Goal: Use online tool/utility: Utilize a website feature to perform a specific function

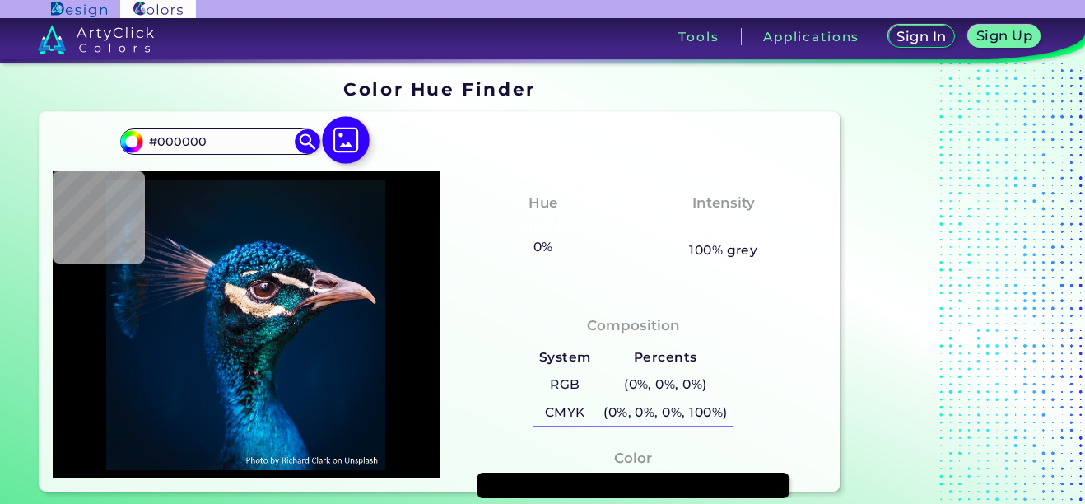
click at [345, 138] on img at bounding box center [346, 141] width 48 height 48
click at [0, 0] on input "file" at bounding box center [0, 0] width 0 height 0
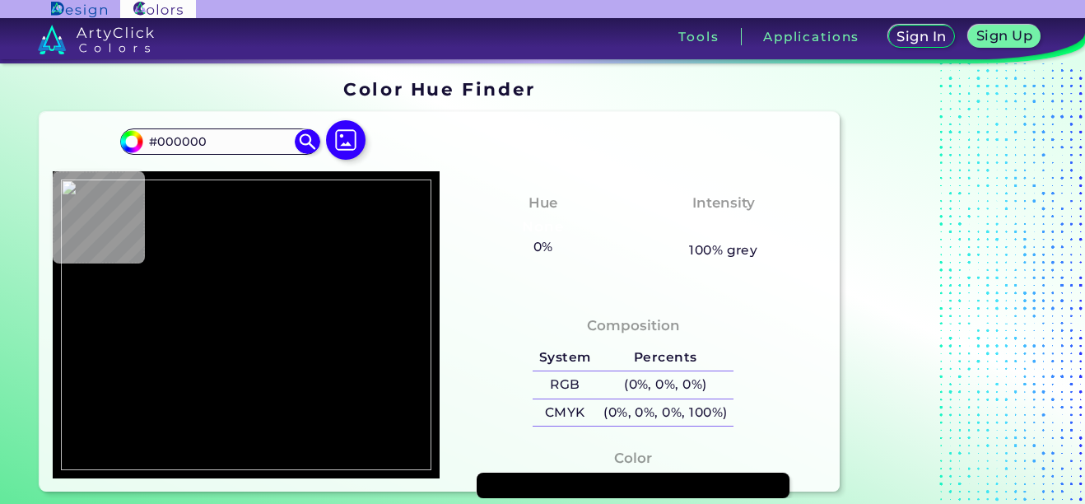
type input "#00684d"
type input "#00684D"
type input "#006a4e"
type input "#006A4E"
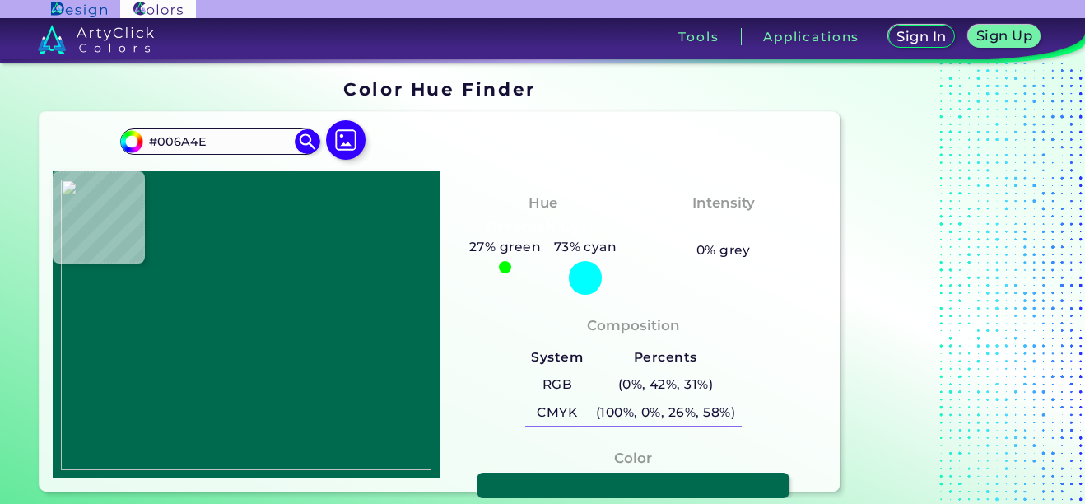
type input "#00694d"
type input "#00694D"
type input "#f3293f"
type input "#F3293F"
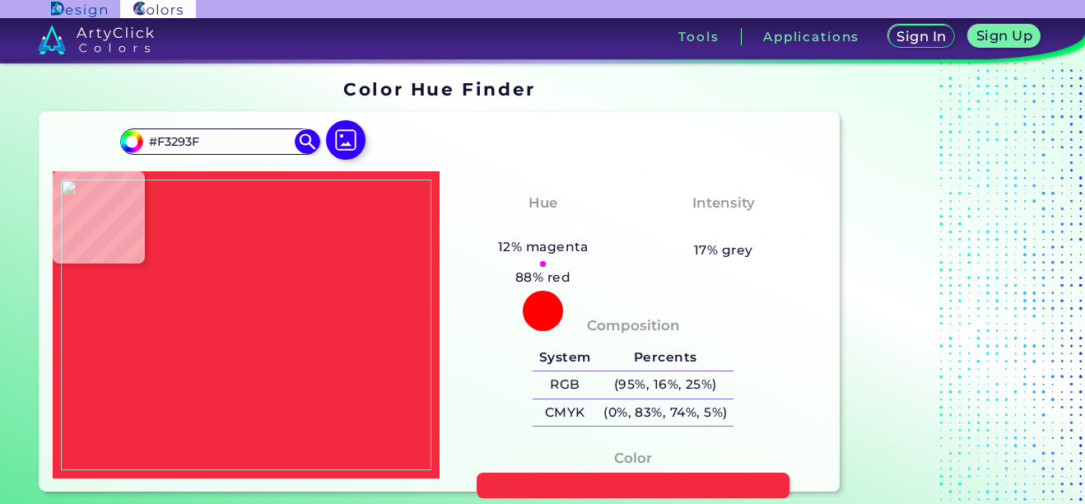
type input "#c73b49"
type input "#C73B49"
type input "#006a4e"
type input "#006A4E"
type input "#00694d"
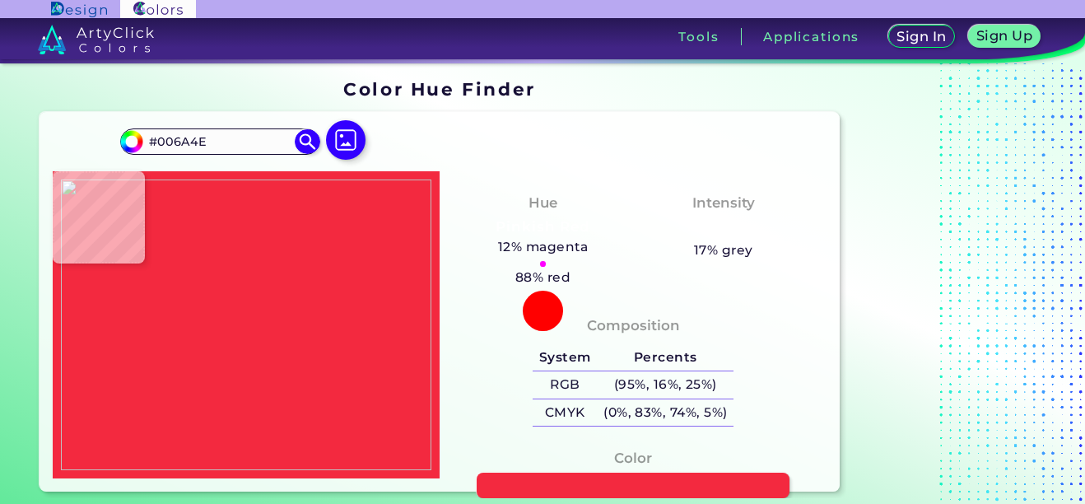
type input "#00694D"
type input "#006a4e"
type input "#006A4E"
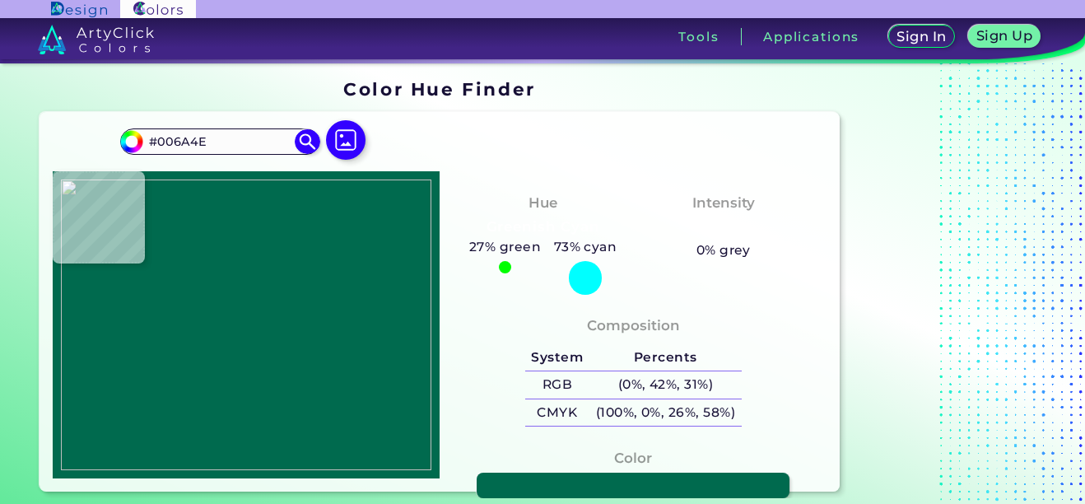
type input "#00694d"
type input "#00694D"
type input "#006a4e"
type input "#006A4E"
type input "#00694d"
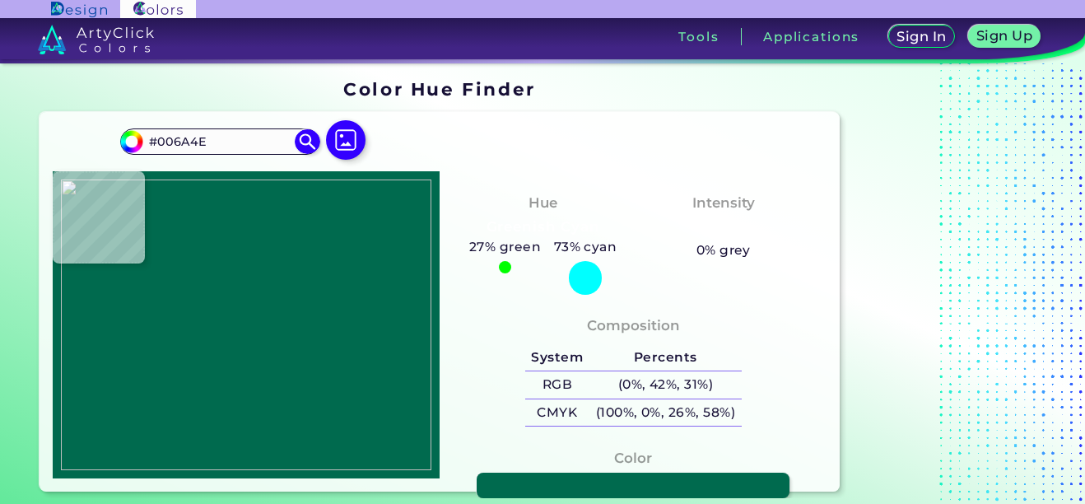
type input "#00694D"
type input "#06674e"
type input "#06674E"
type input "#384c39"
type input "#384C39"
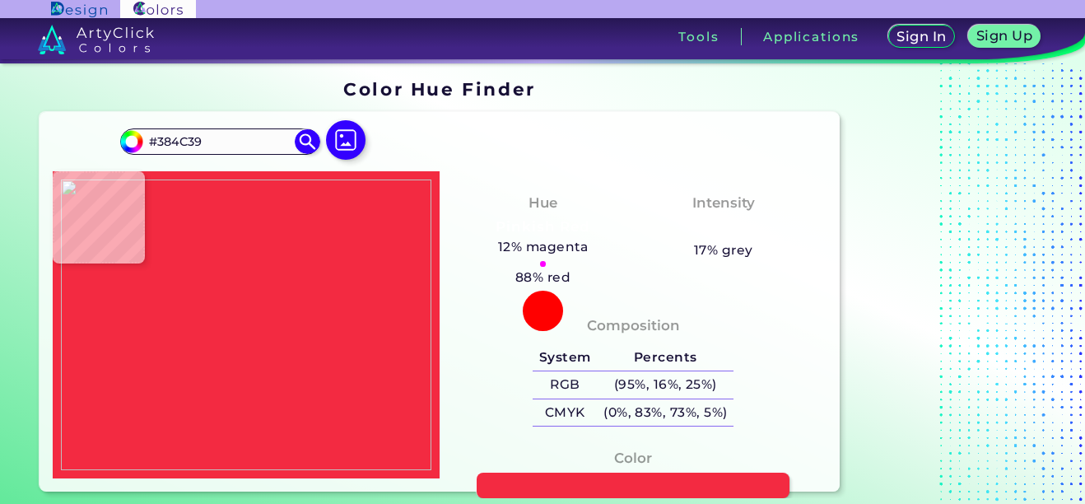
type input "#f32a41"
type input "#F32A41"
type input "#f2283e"
type input "#F2283E"
type input "#f3293f"
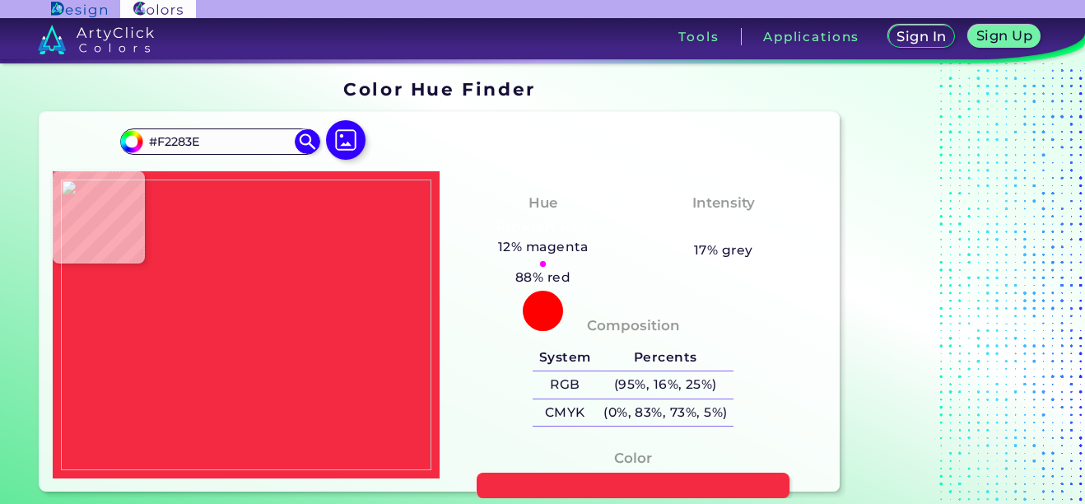
type input "#F3293F"
type input "#f2283e"
type input "#F2283E"
type input "#f3293f"
type input "#F3293F"
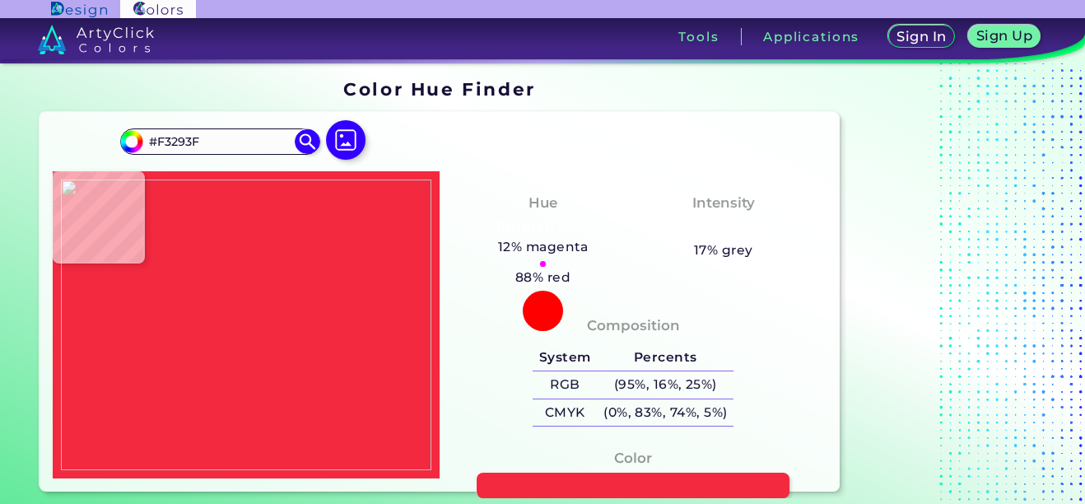
type input "#f2283e"
type input "#F2283E"
type input "#f3293f"
type input "#F3293F"
type input "#f42841"
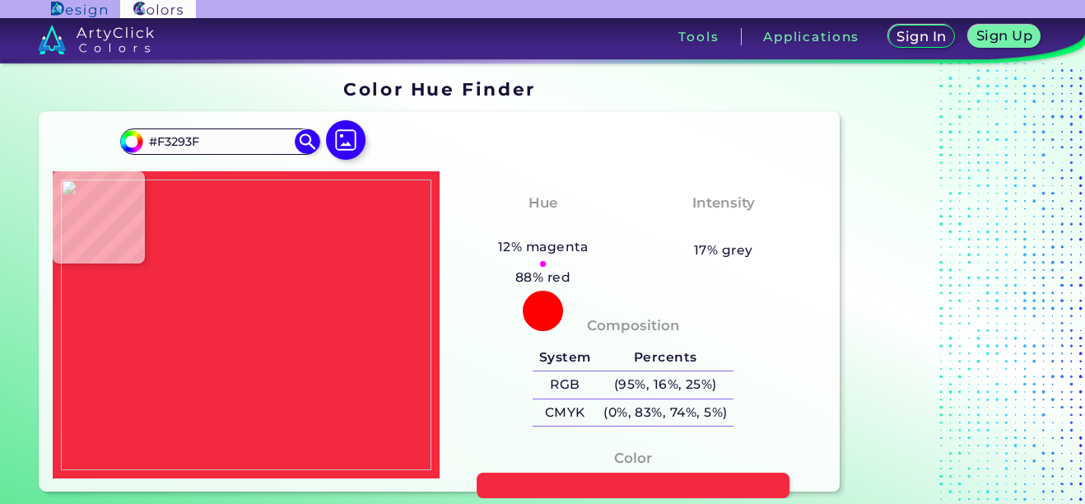
type input "#F42841"
type input "#f02a39"
type input "#F02A39"
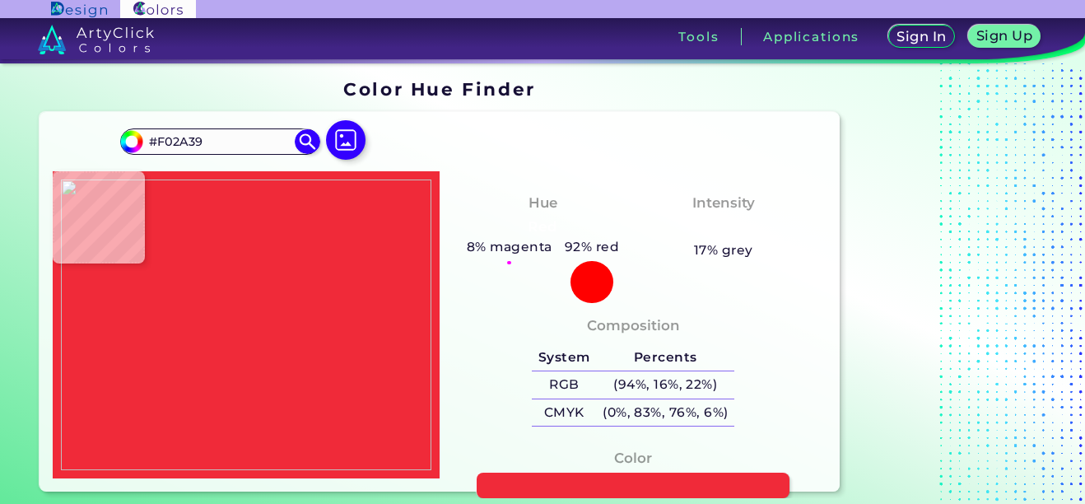
type input "#f2243e"
type input "#F2243E"
type input "#f3273d"
type input "#F3273D"
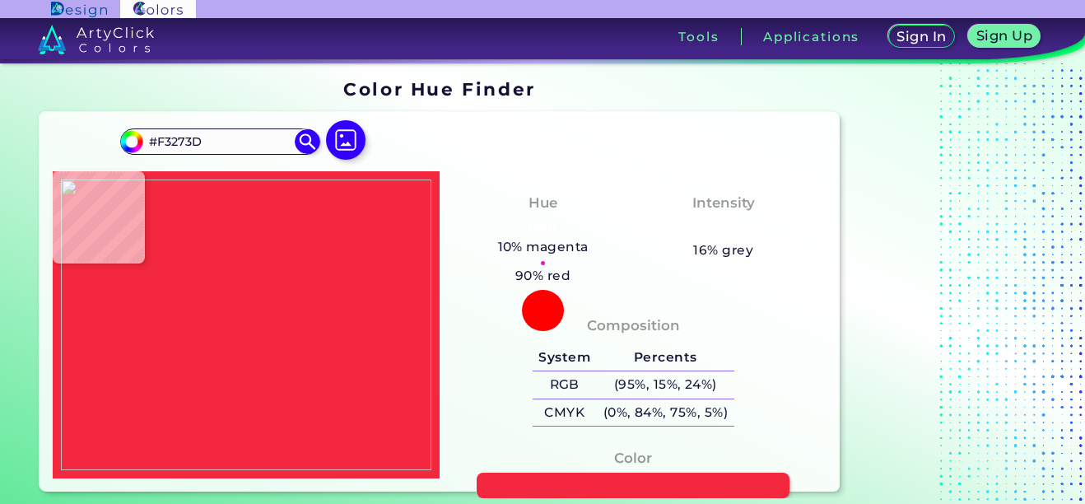
click at [179, 265] on div at bounding box center [246, 324] width 387 height 307
type input "#f5273e"
type input "#F5273E"
type input "#f52840"
type input "#F52840"
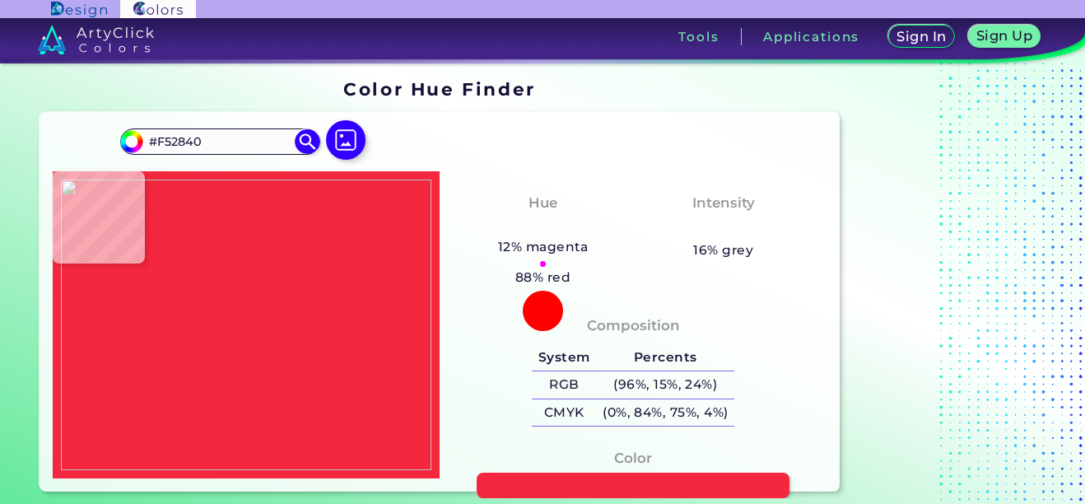
type input "#f4293d"
type input "#F4293D"
type input "#f3293d"
type input "#F3293D"
type input "#f2293d"
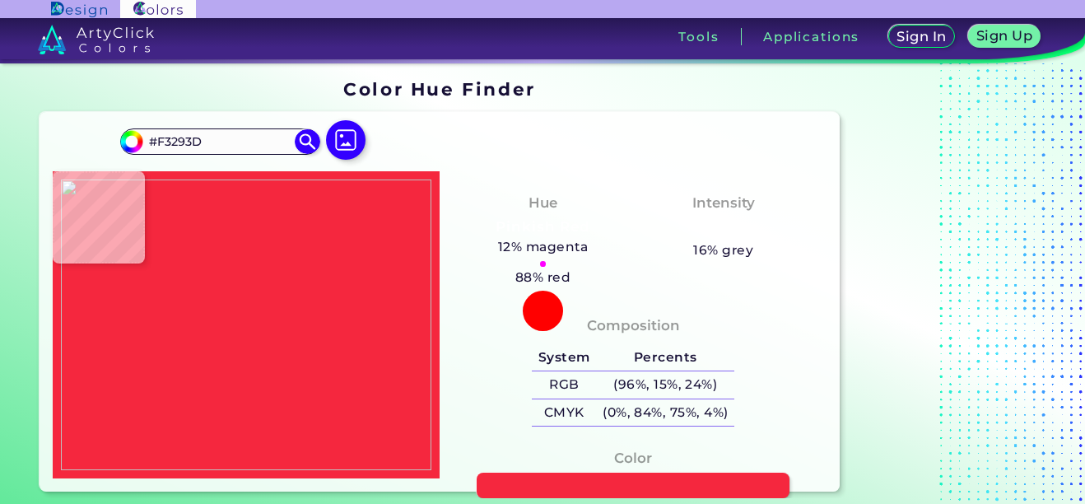
type input "#F2293D"
type input "#f32a3d"
type input "#F32A3D"
type input "#f12a3e"
type input "#F12A3E"
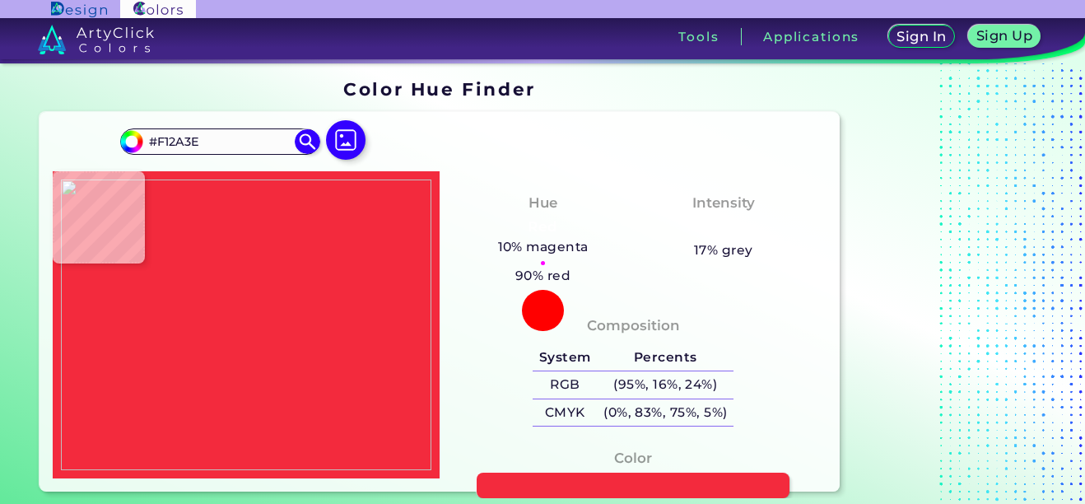
type input "#f1293f"
type input "#F1293F"
type input "#f32841"
type input "#F32841"
type input "#f6293b"
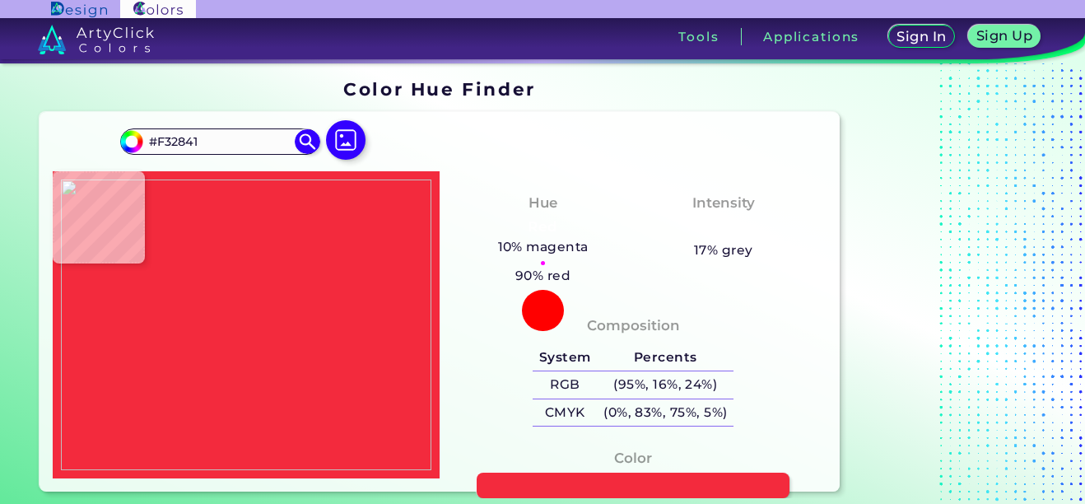
type input "#F6293B"
type input "#02694e"
type input "#02694E"
type input "#00694d"
type input "#00694D"
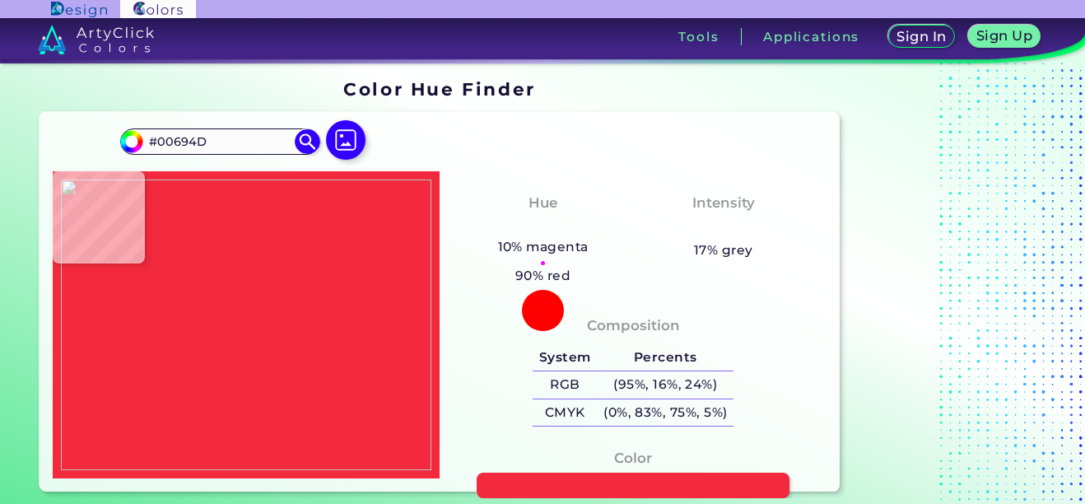
type input "#006a4e"
type input "#006A4E"
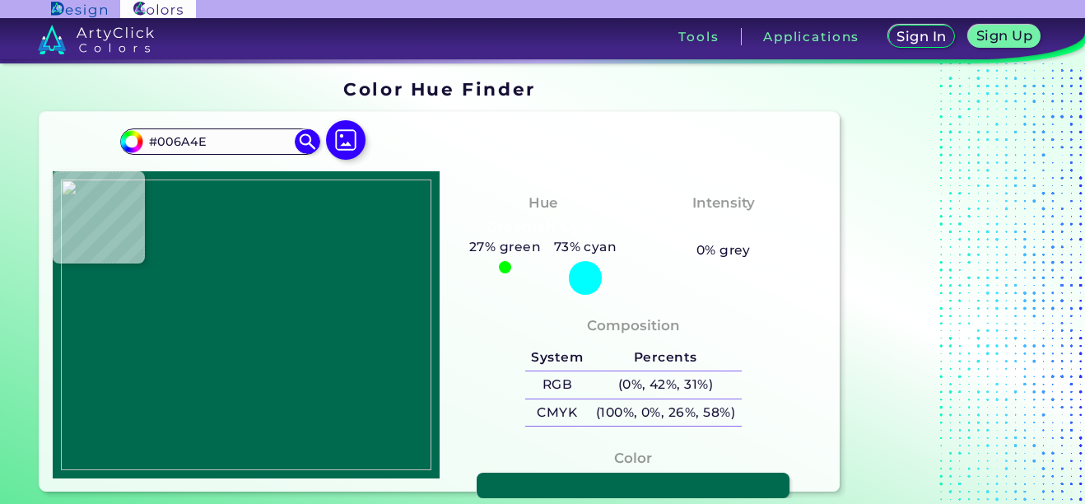
type input "#00694d"
type input "#00694D"
type input "#006a4e"
type input "#006A4E"
type input "#03684e"
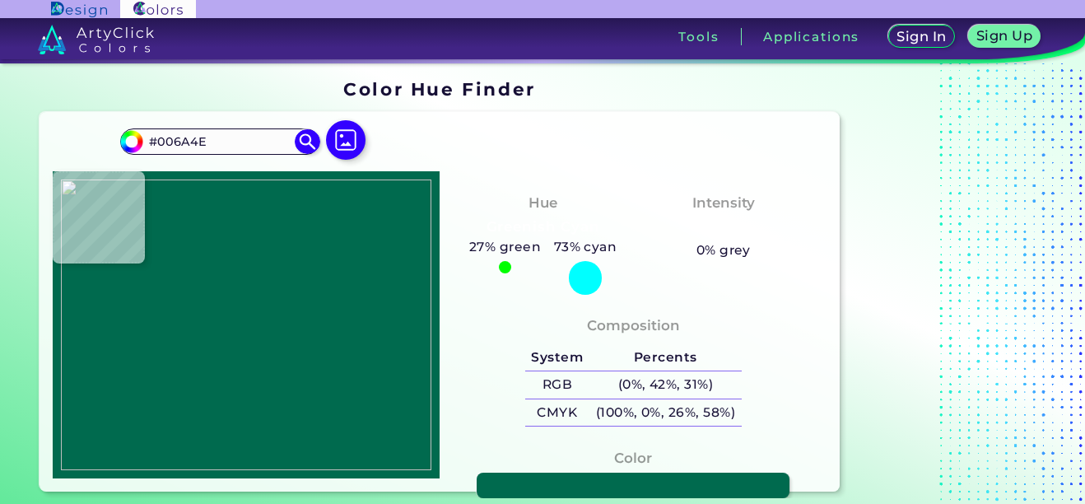
type input "#03684E"
type input "#05674f"
type input "#05674F"
type input "#046750"
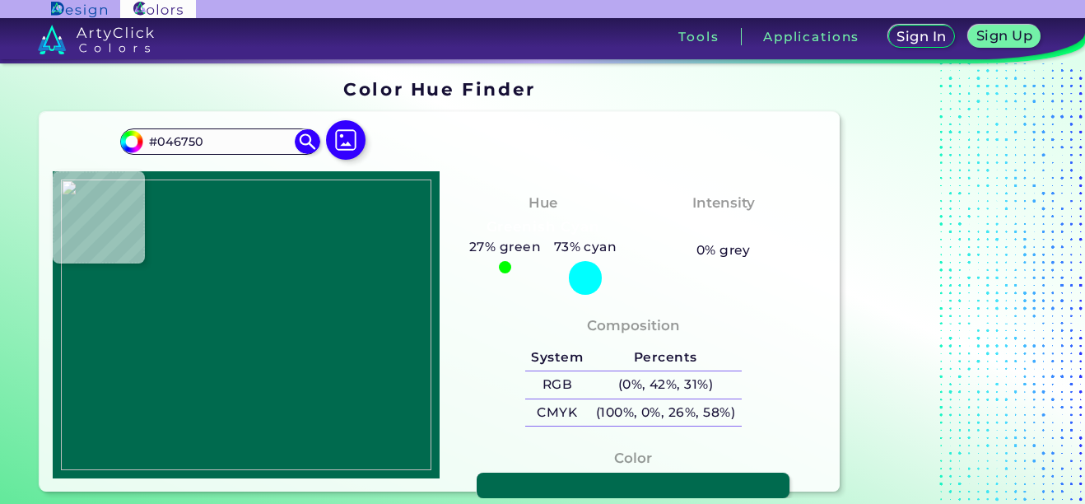
type input "#026850"
type input "#02674f"
type input "#02674F"
type input "#02684e"
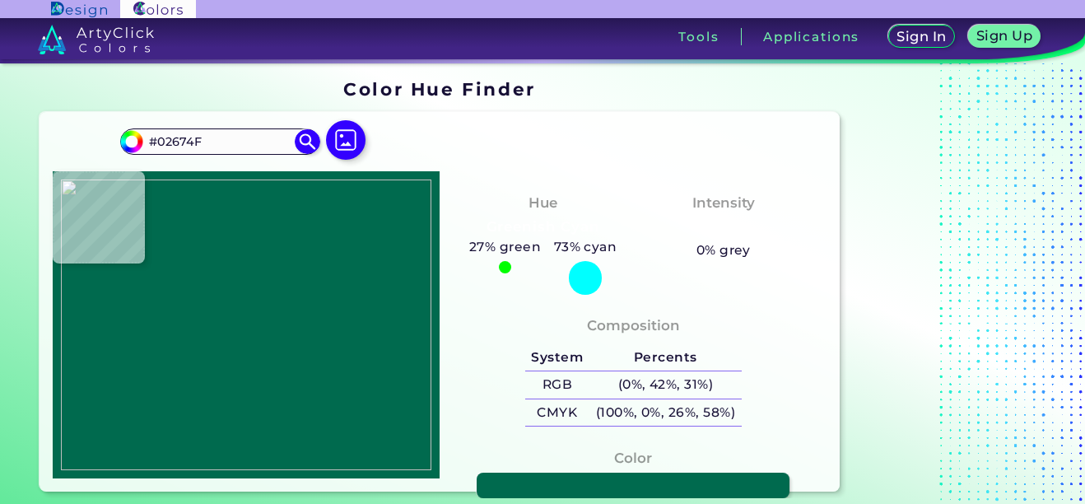
type input "#02684E"
type input "#04674e"
type input "#04674E"
type input "#03684d"
type input "#03684D"
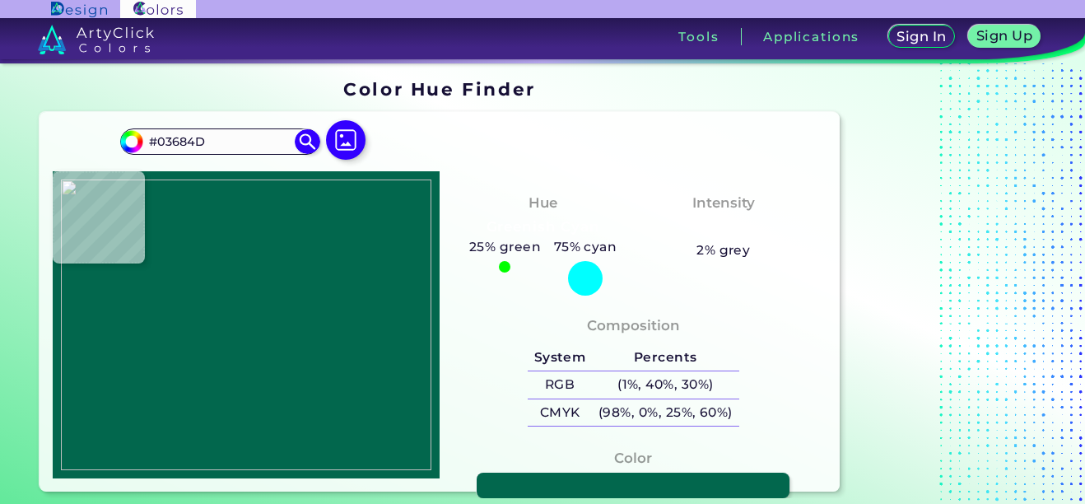
type input "#02674d"
type input "#02674D"
type input "#01684d"
type input "#01684D"
type input "#01694d"
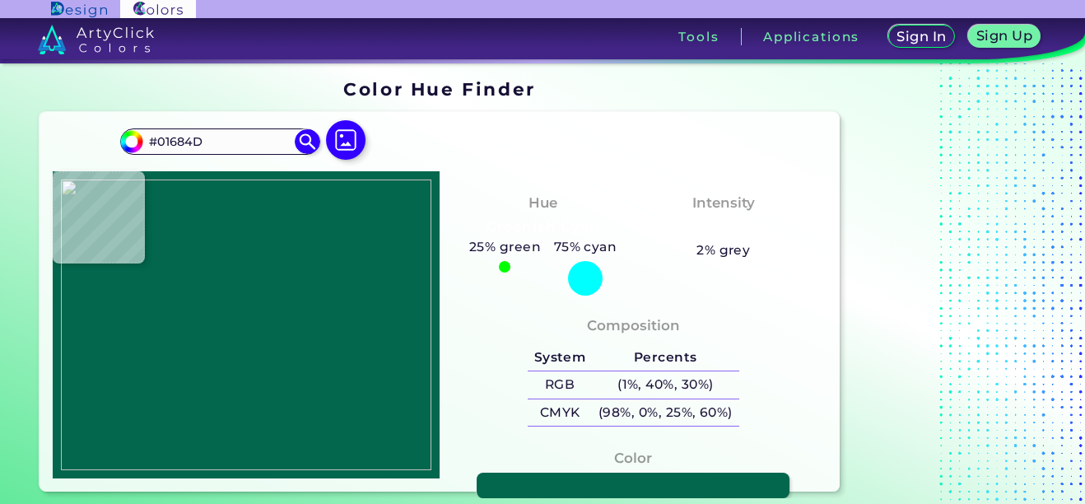
type input "#01694D"
type input "#01694c"
type input "#01694C"
type input "#02694b"
type input "#02694B"
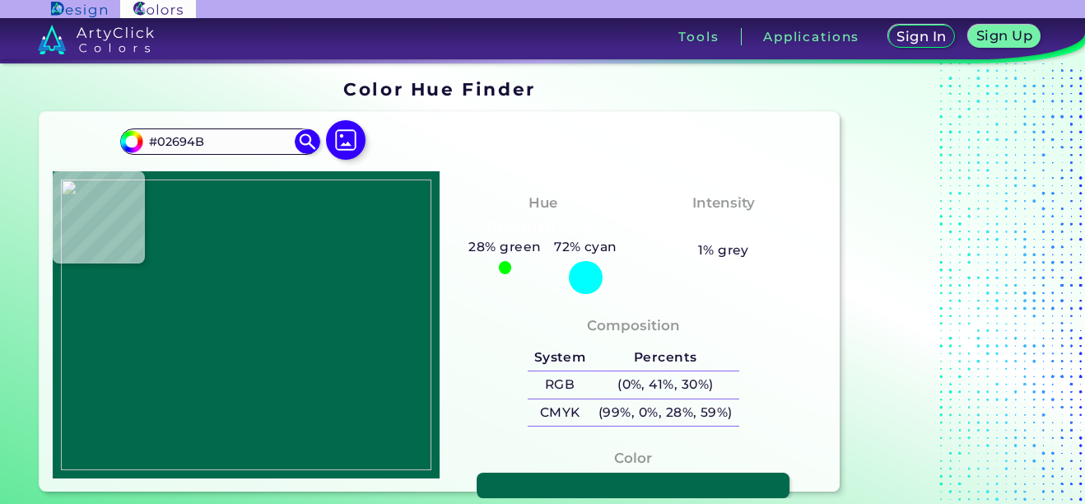
type input "#076a4d"
type input "#076A4D"
type input "#0c654a"
type input "#0C654A"
type input "#156047"
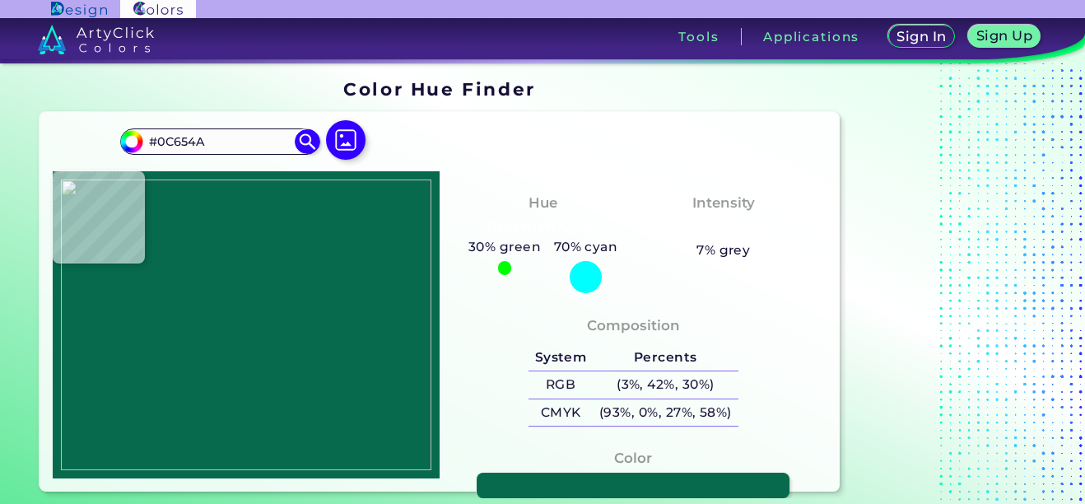
type input "#156047"
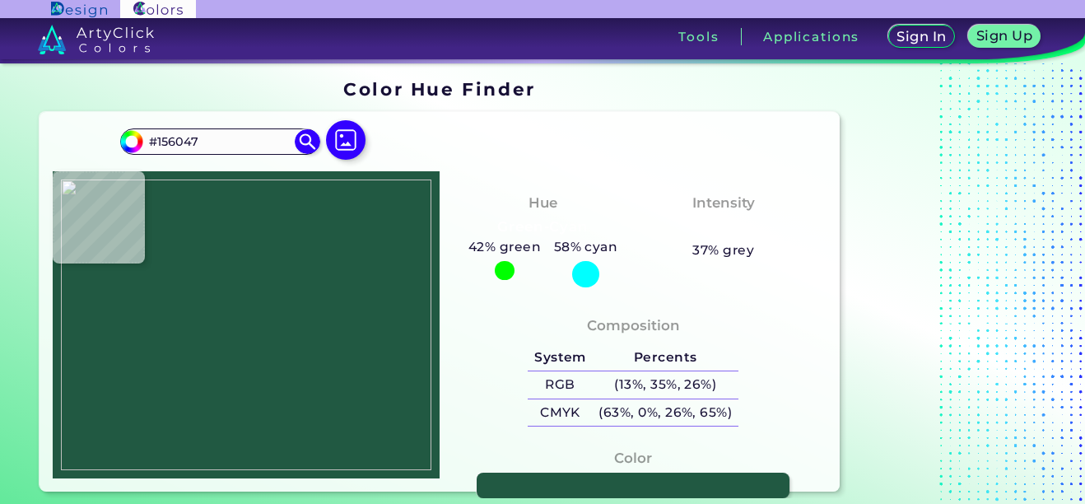
type input "#215942"
type input "#32503f"
type input "#32503F"
type input "#49483e"
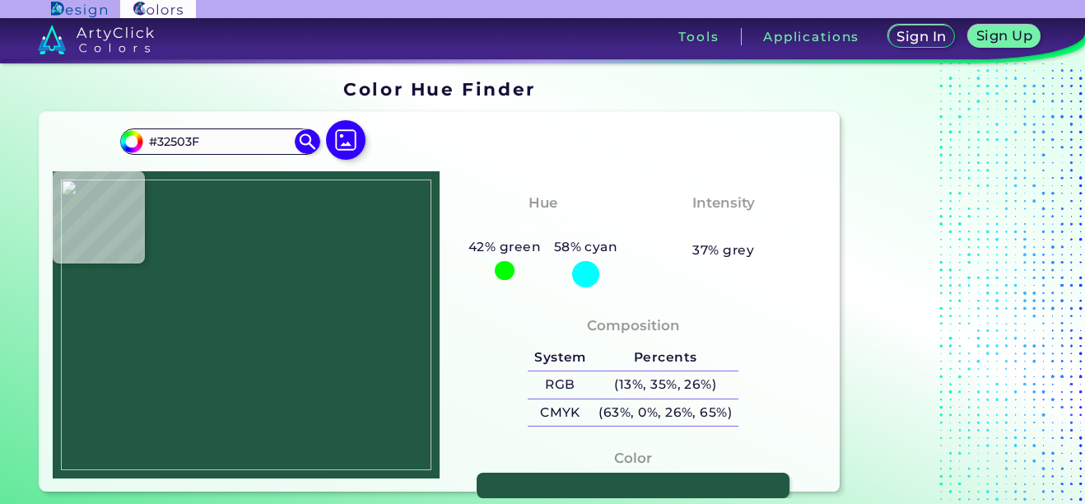
type input "#49483E"
type input "#694744"
type input "#8c464a"
type input "#8C464A"
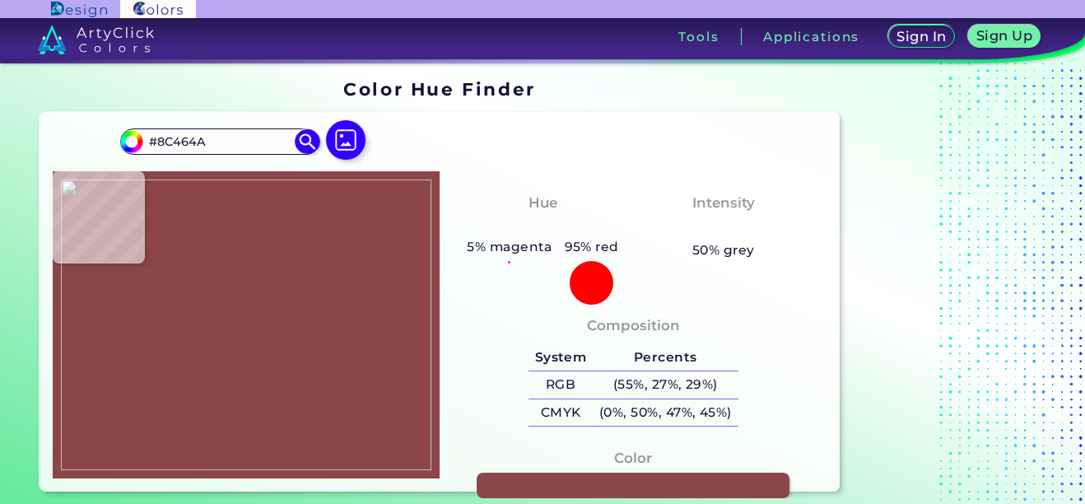
type input "#6a4843"
type input "#6A4843"
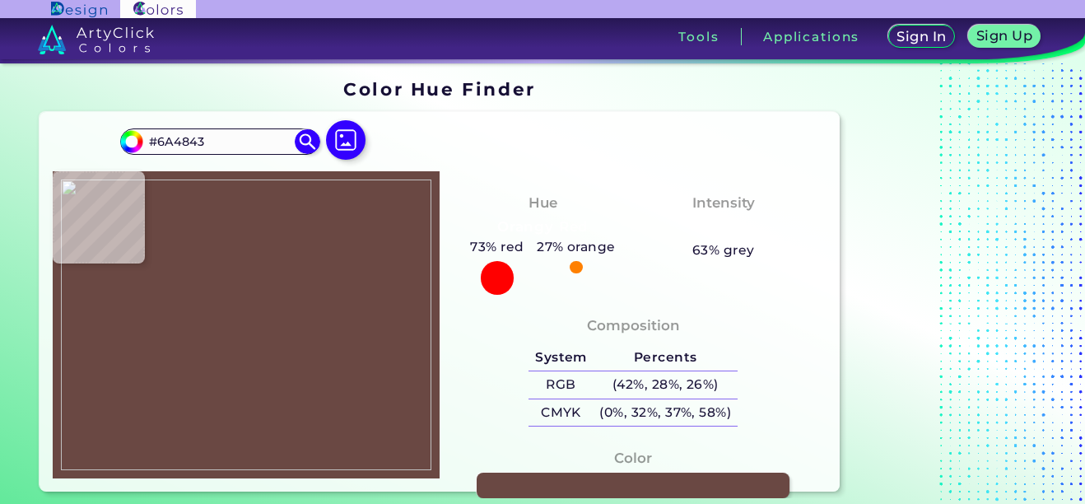
type input "#4b4b3e"
type input "#4B4B3E"
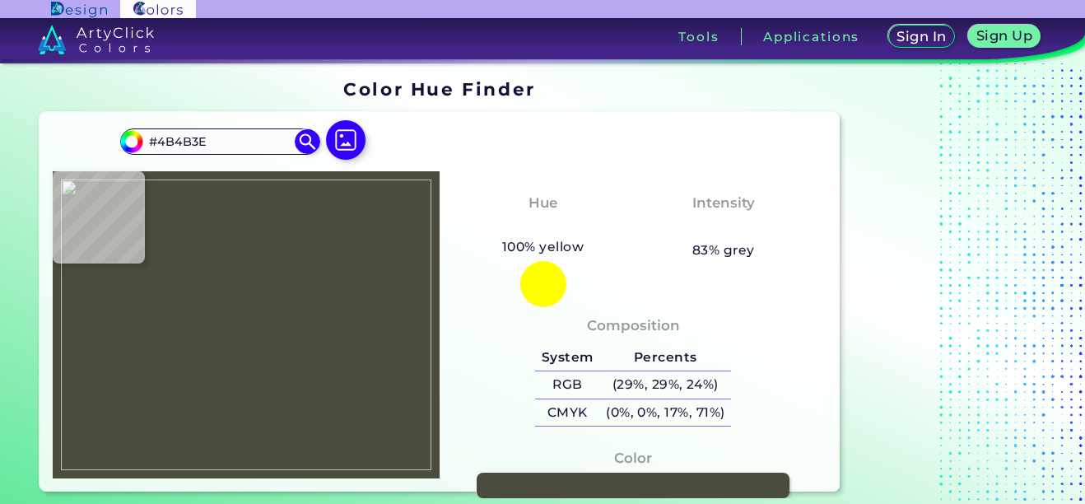
type input "#2c533d"
type input "#2C533D"
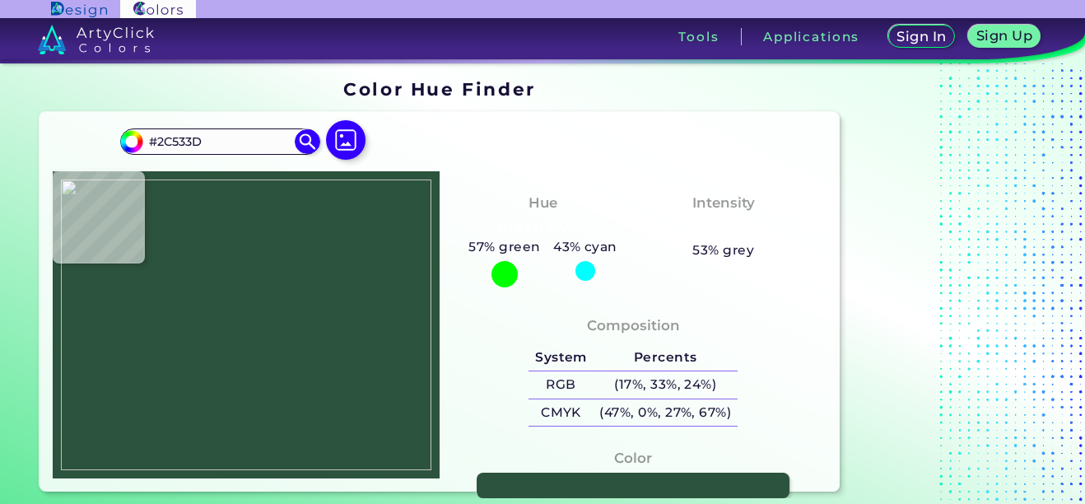
type input "#165c3f"
type input "#165C3F"
type input "#0d6143"
type input "#0D6143"
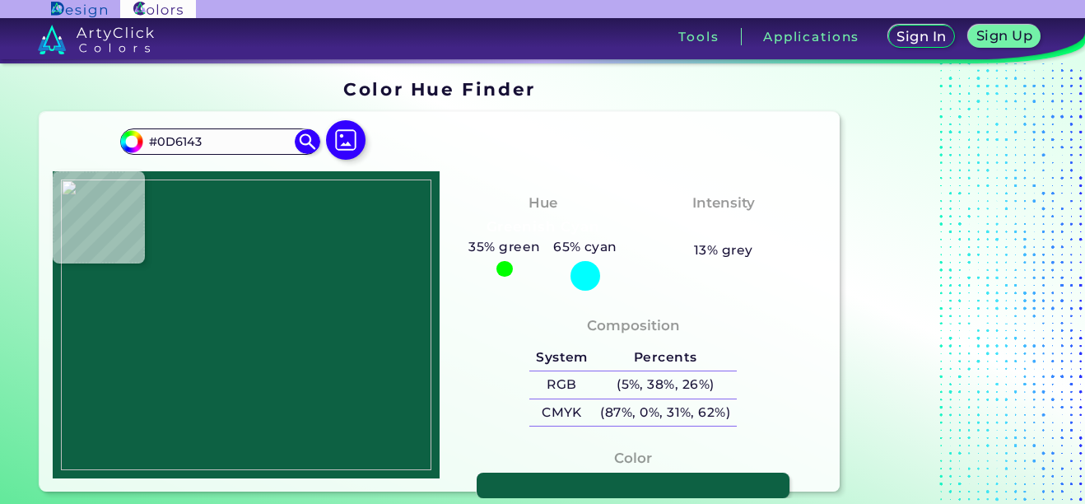
type input "#076647"
type input "#016a4a"
type input "#016A4A"
type input "#00694a"
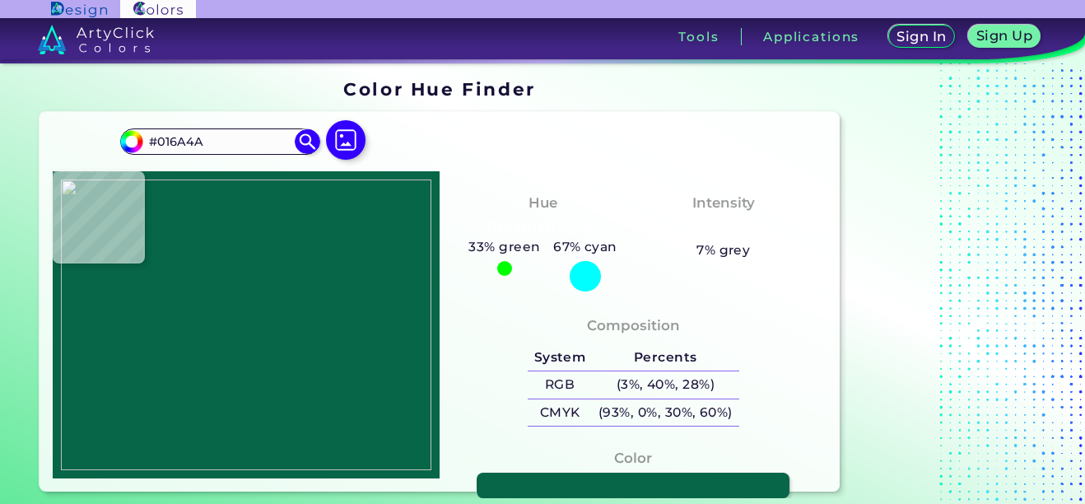
type input "#00694A"
type input "#00684b"
type input "#00684B"
type input "#00674b"
type input "#00674B"
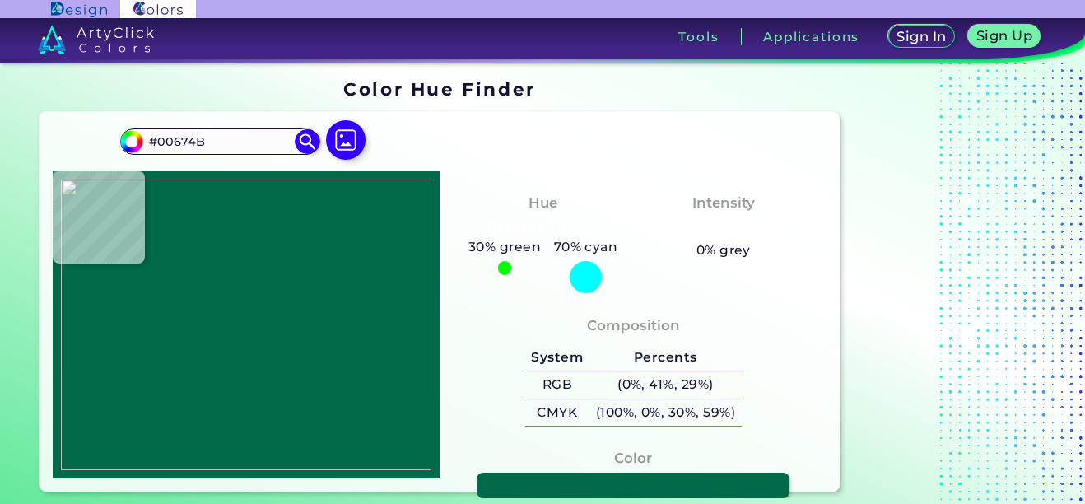
type input "#02674c"
type input "#02674C"
type input "#03684d"
type input "#03684D"
type input "#02684e"
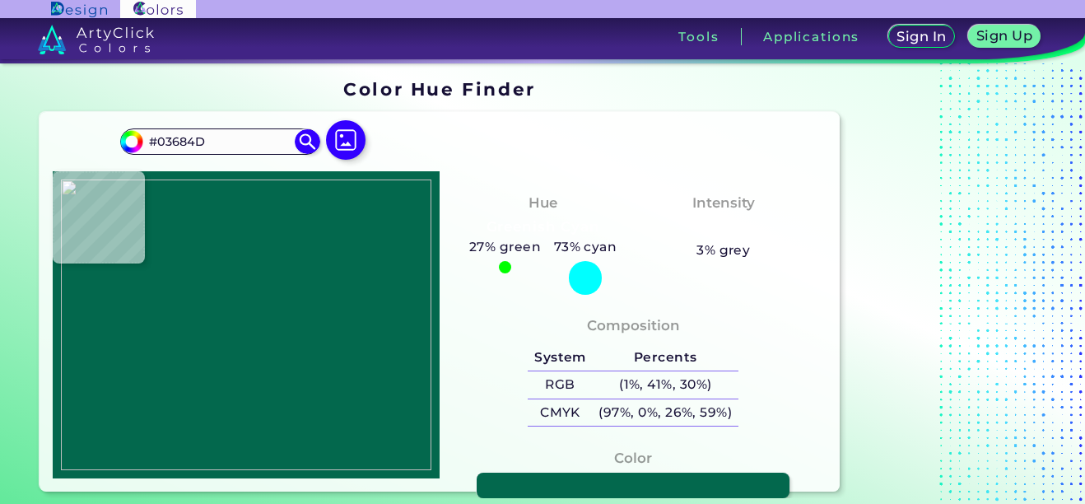
type input "#02684E"
type input "#01684f"
type input "#01684F"
type input "#02674f"
type input "#02674F"
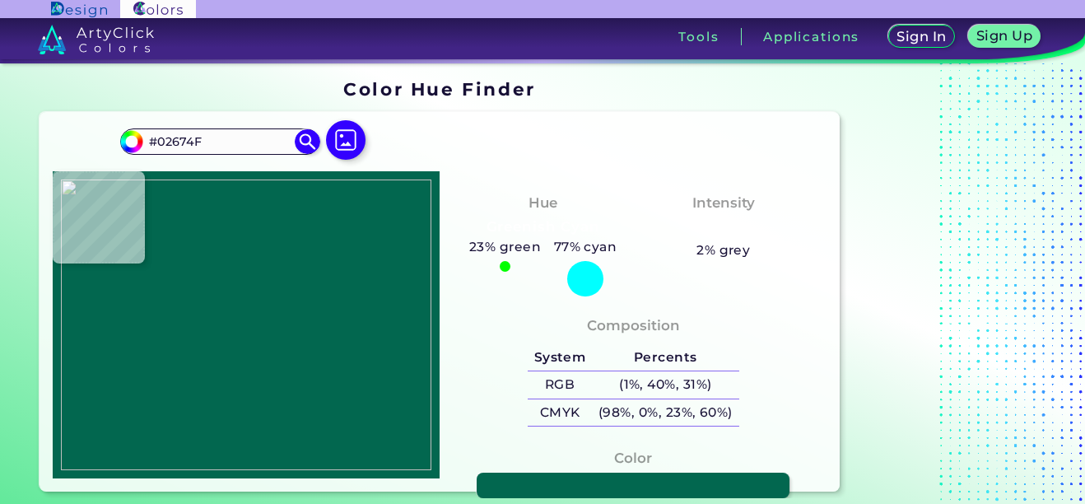
type input "#02684e"
type input "#02684E"
type input "#04674e"
type input "#04674E"
type input "#03674d"
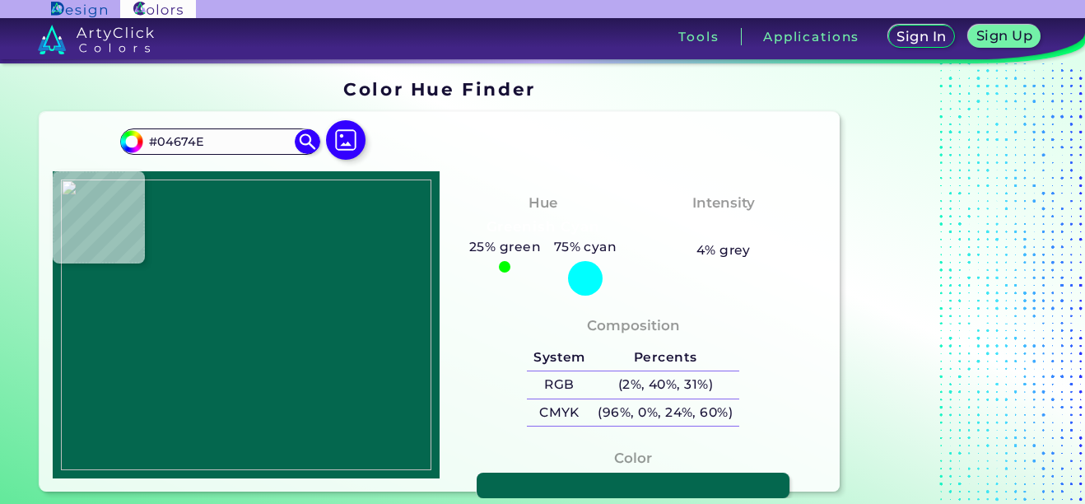
type input "#03674D"
type input "#02674d"
type input "#02674D"
type input "#00684c"
type input "#00684C"
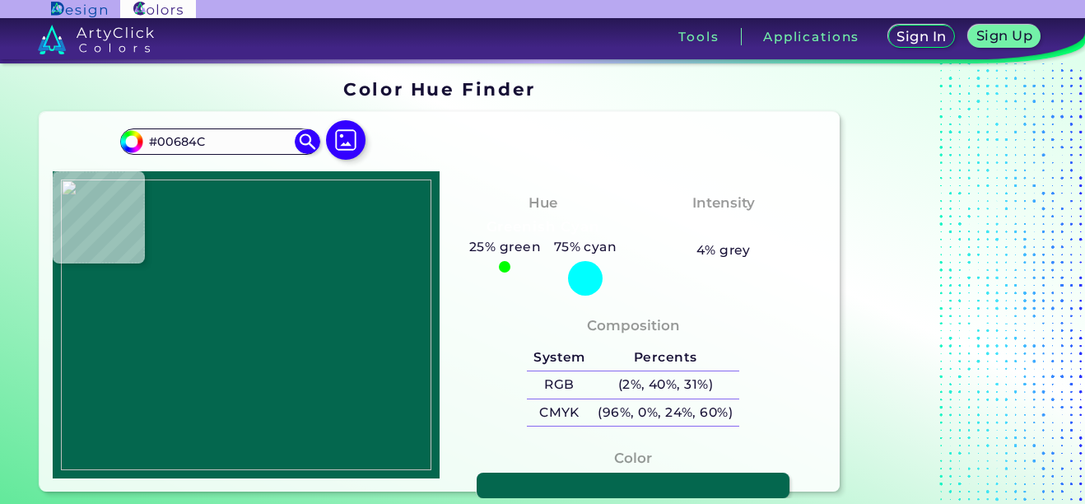
type input "#01694c"
type input "#01694C"
type input "#036b4d"
type input "#036B4D"
type input "#076a4d"
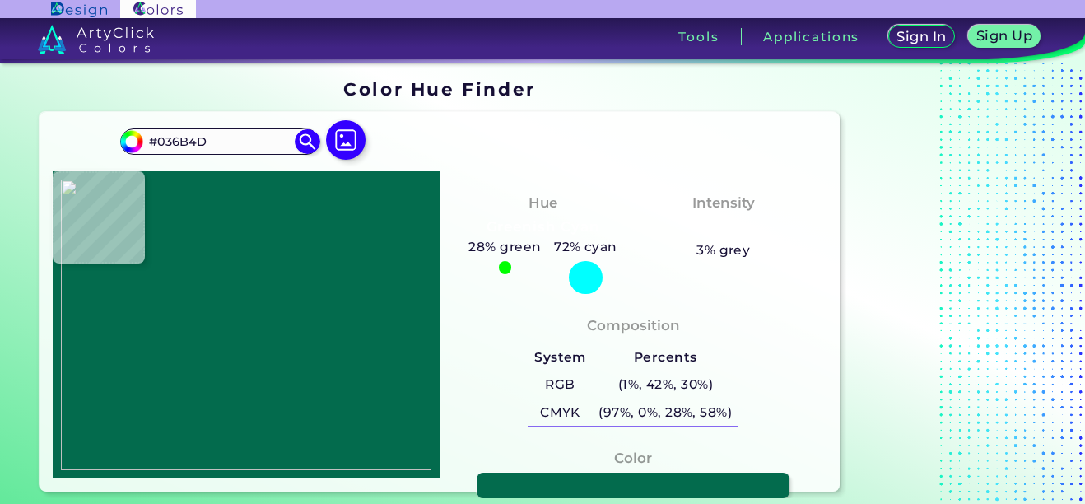
type input "#076A4D"
type input "#0c674a"
type input "#0C674A"
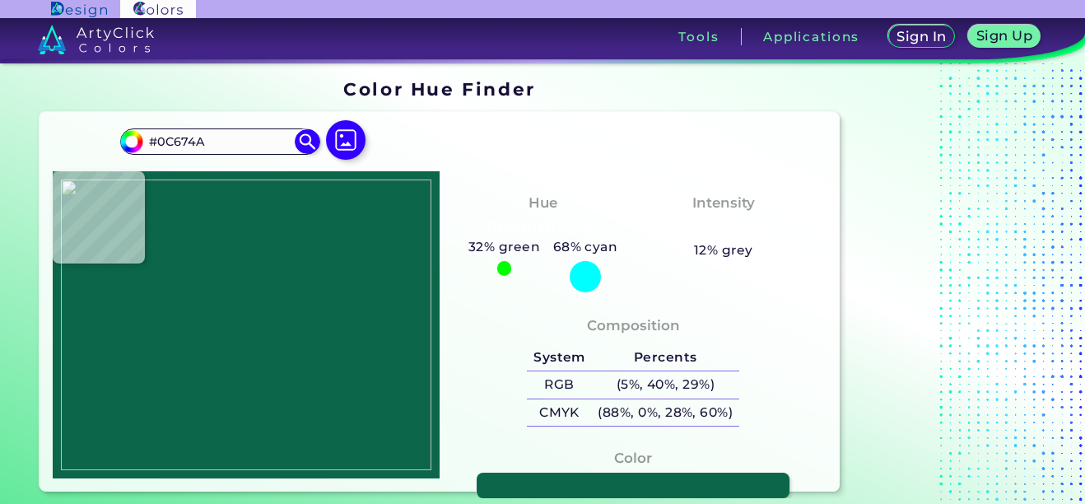
type input "#215942"
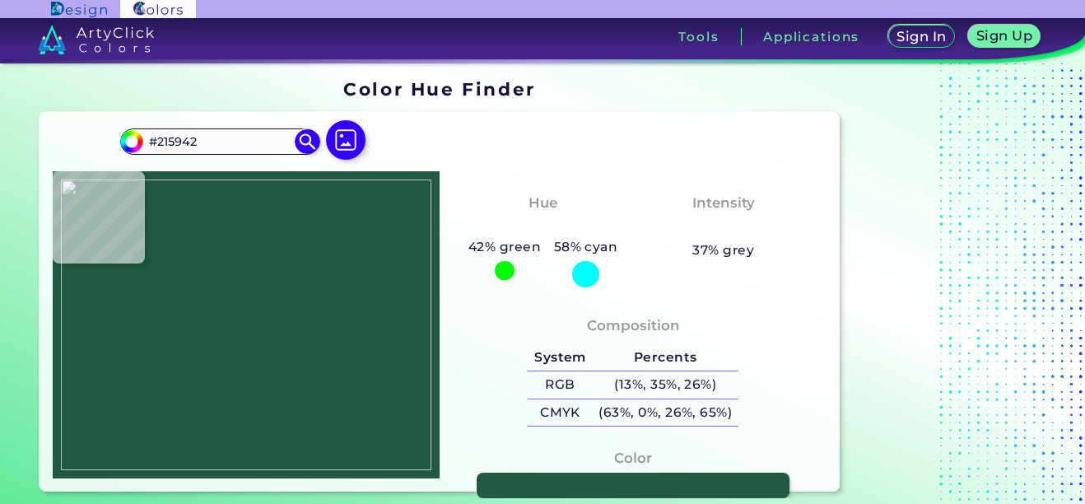
type input "#32503f"
type input "#32503F"
type input "#4c4c41"
type input "#4C4C41"
type input "#694744"
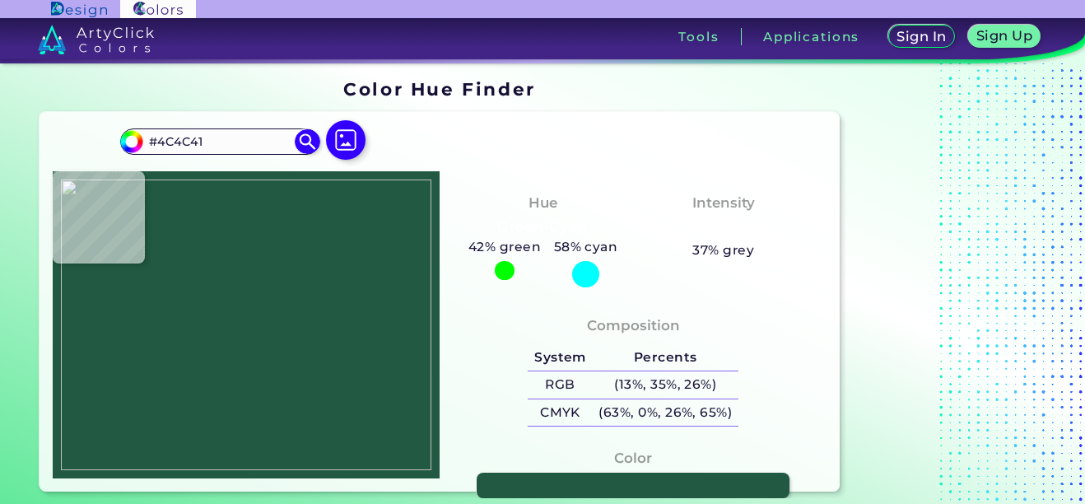
type input "#694744"
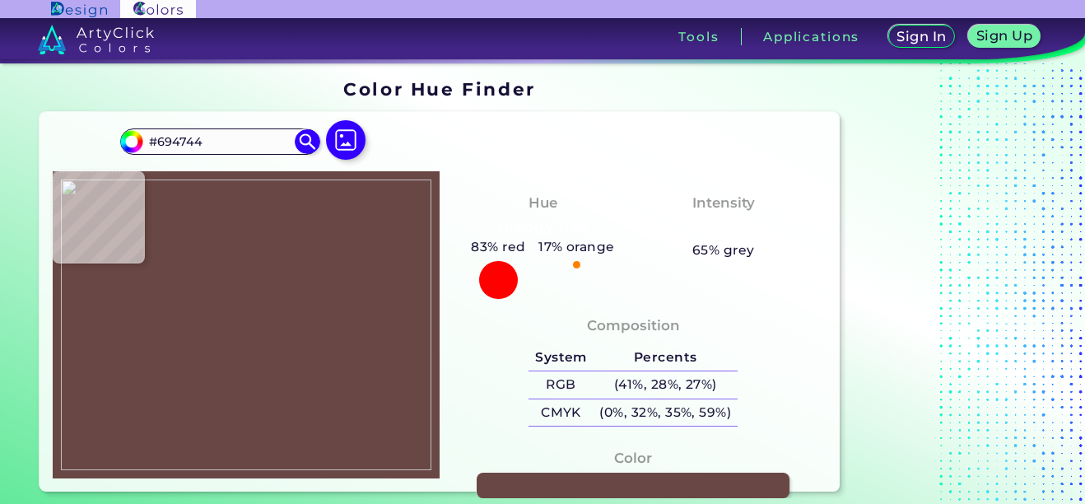
type input "#4c4c41"
type input "#4C4C41"
type input "#32503f"
type input "#32503F"
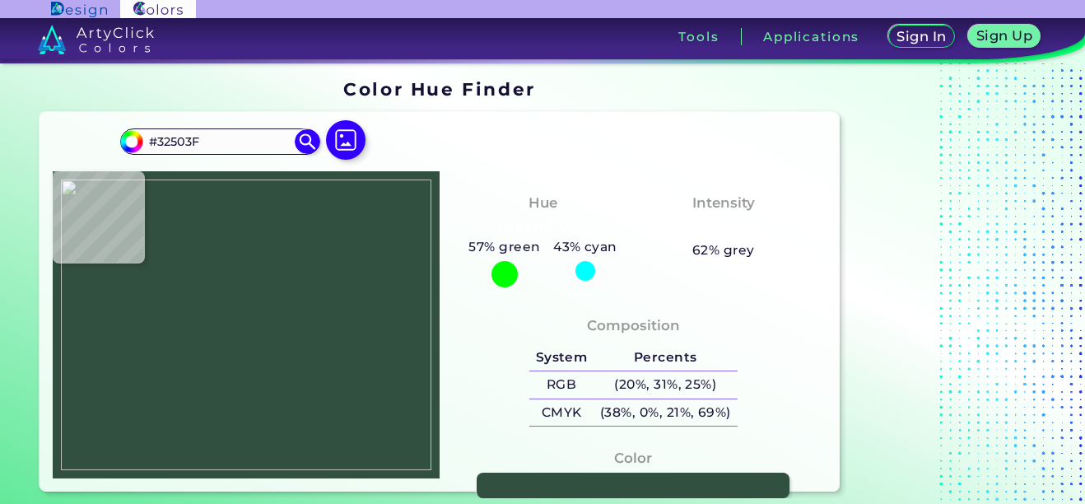
type input "#6a4843"
type input "#6A4843"
type input "#ed283d"
type input "#ED283D"
type input "#f62641"
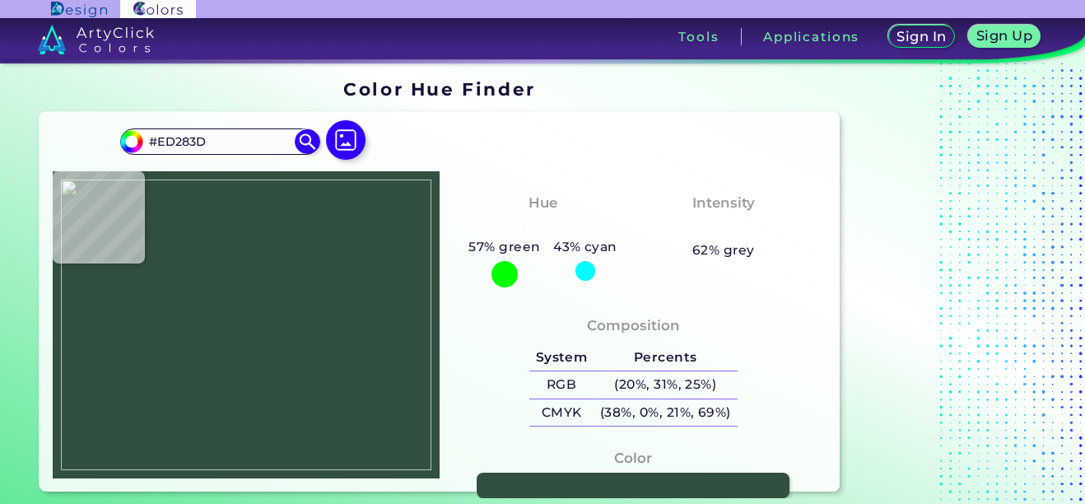
type input "#F62641"
type input "#f32840"
type input "#F32840"
type input "#f2283e"
type input "#F2283E"
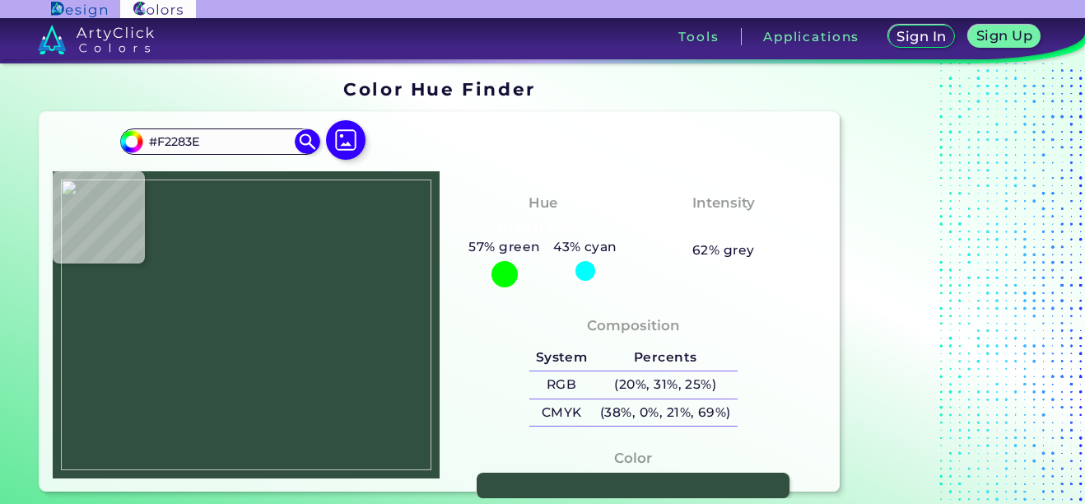
type input "#f3293f"
type input "#F3293F"
type input "#f2283e"
type input "#F2283E"
type input "#f3293f"
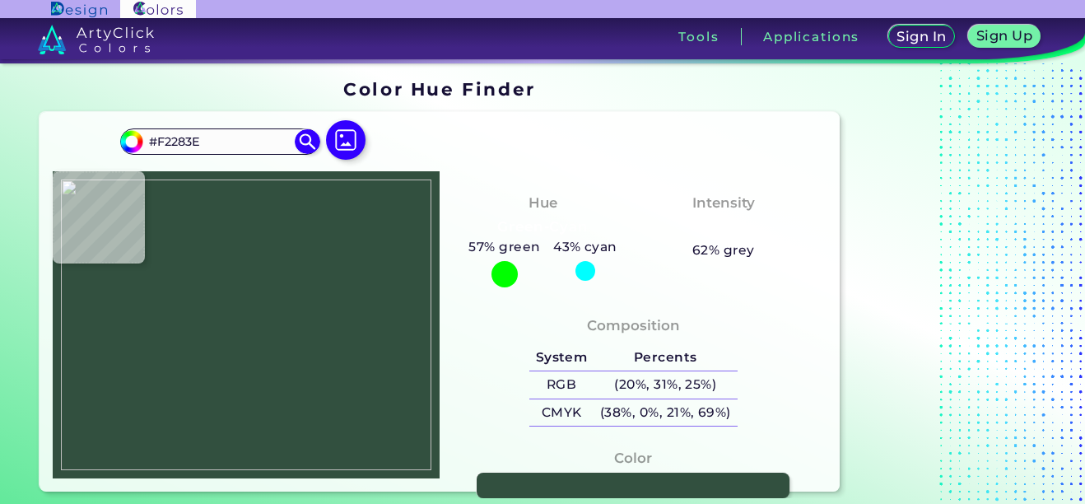
type input "#F3293F"
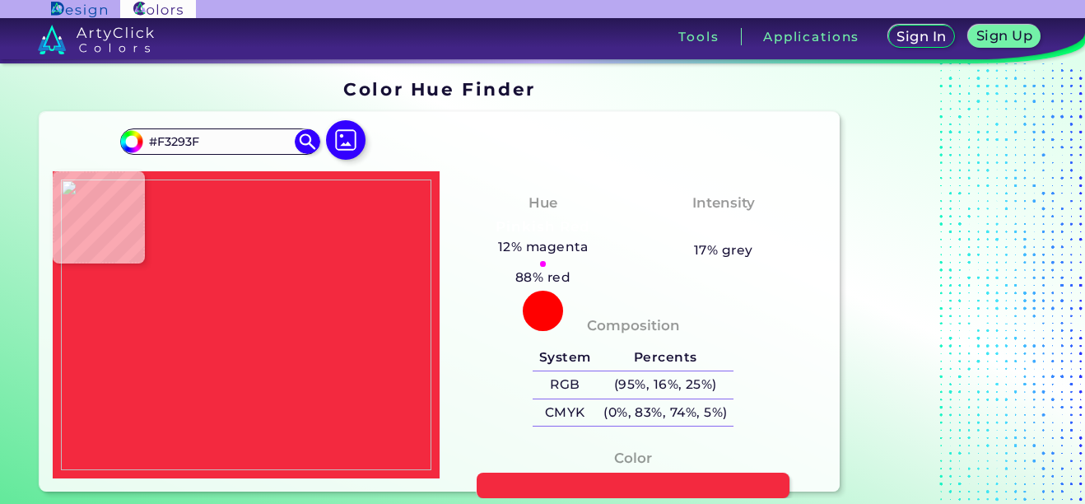
type input "#f2283e"
type input "#F2283E"
type input "#f3293f"
type input "#F3293F"
click at [241, 317] on img at bounding box center [246, 324] width 370 height 291
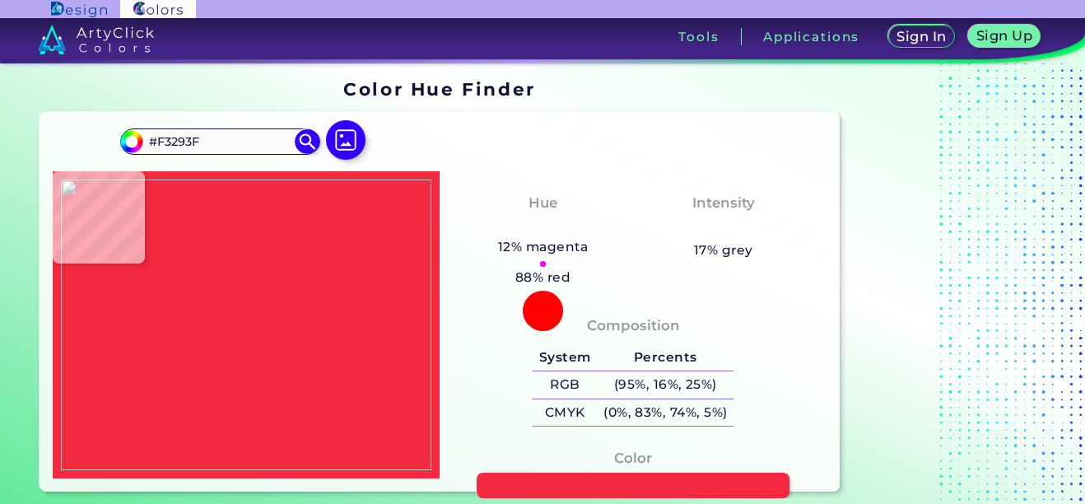
click at [235, 293] on img at bounding box center [246, 324] width 370 height 291
click at [240, 302] on img at bounding box center [246, 324] width 370 height 291
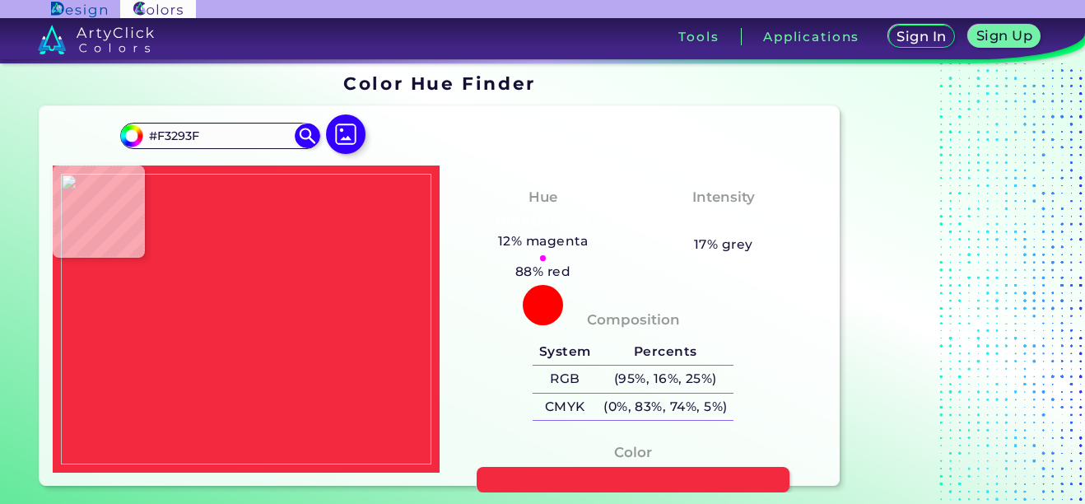
scroll to position [6, 0]
click at [262, 333] on img at bounding box center [246, 319] width 370 height 291
click at [226, 318] on img at bounding box center [246, 319] width 370 height 291
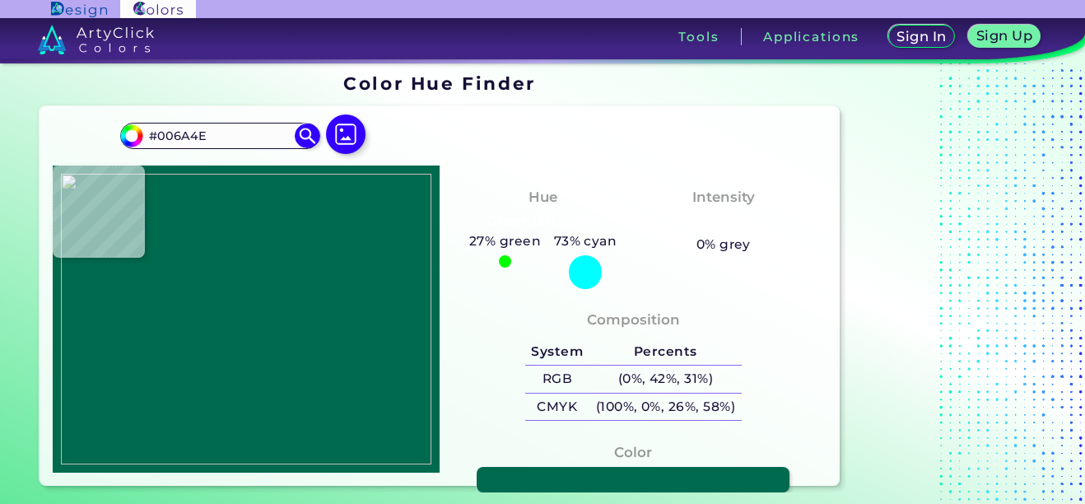
click at [362, 223] on img at bounding box center [246, 319] width 370 height 291
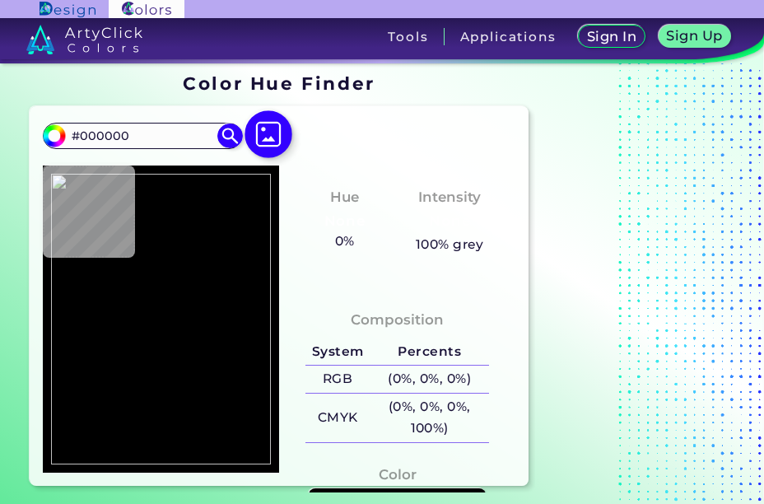
click at [270, 134] on img at bounding box center [268, 135] width 48 height 48
click at [0, 0] on input "file" at bounding box center [0, 0] width 0 height 0
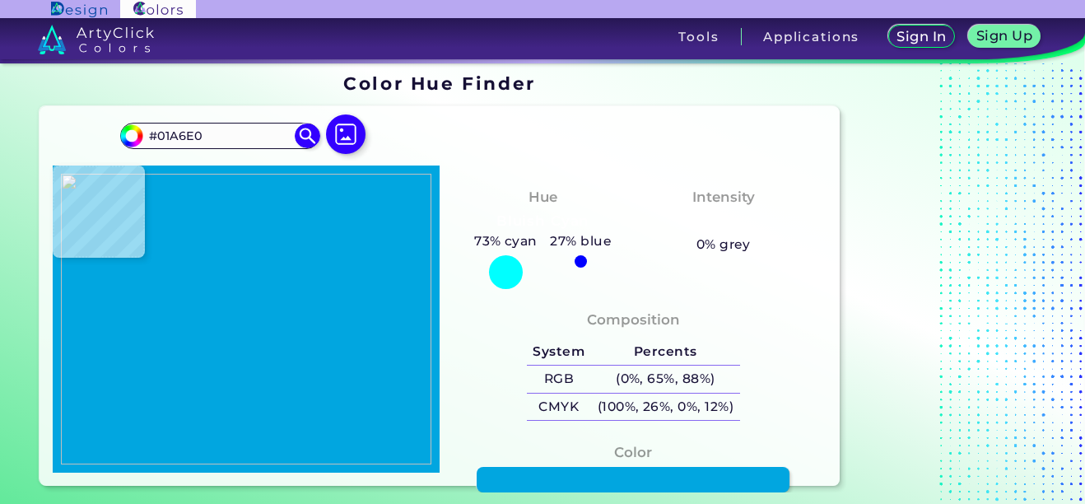
click at [389, 248] on img at bounding box center [246, 319] width 370 height 291
drag, startPoint x: 211, startPoint y: 135, endPoint x: 147, endPoint y: 135, distance: 63.4
click at [147, 135] on input "#01A6E0" at bounding box center [219, 135] width 153 height 22
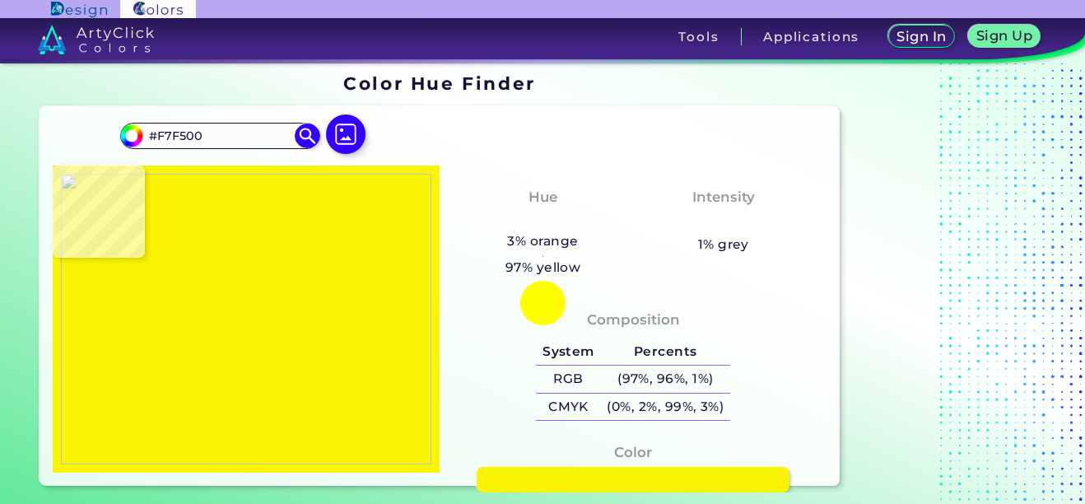
click at [265, 310] on img at bounding box center [246, 319] width 370 height 291
drag, startPoint x: 230, startPoint y: 136, endPoint x: 140, endPoint y: 135, distance: 90.6
click at [140, 135] on div "#f8f500 #F8F500 Acadia ◉ Acid Green ◉ Aero Blue ◉ Alabaster ◉ Albescent White ◉…" at bounding box center [219, 136] width 199 height 26
